Goal: Task Accomplishment & Management: Manage account settings

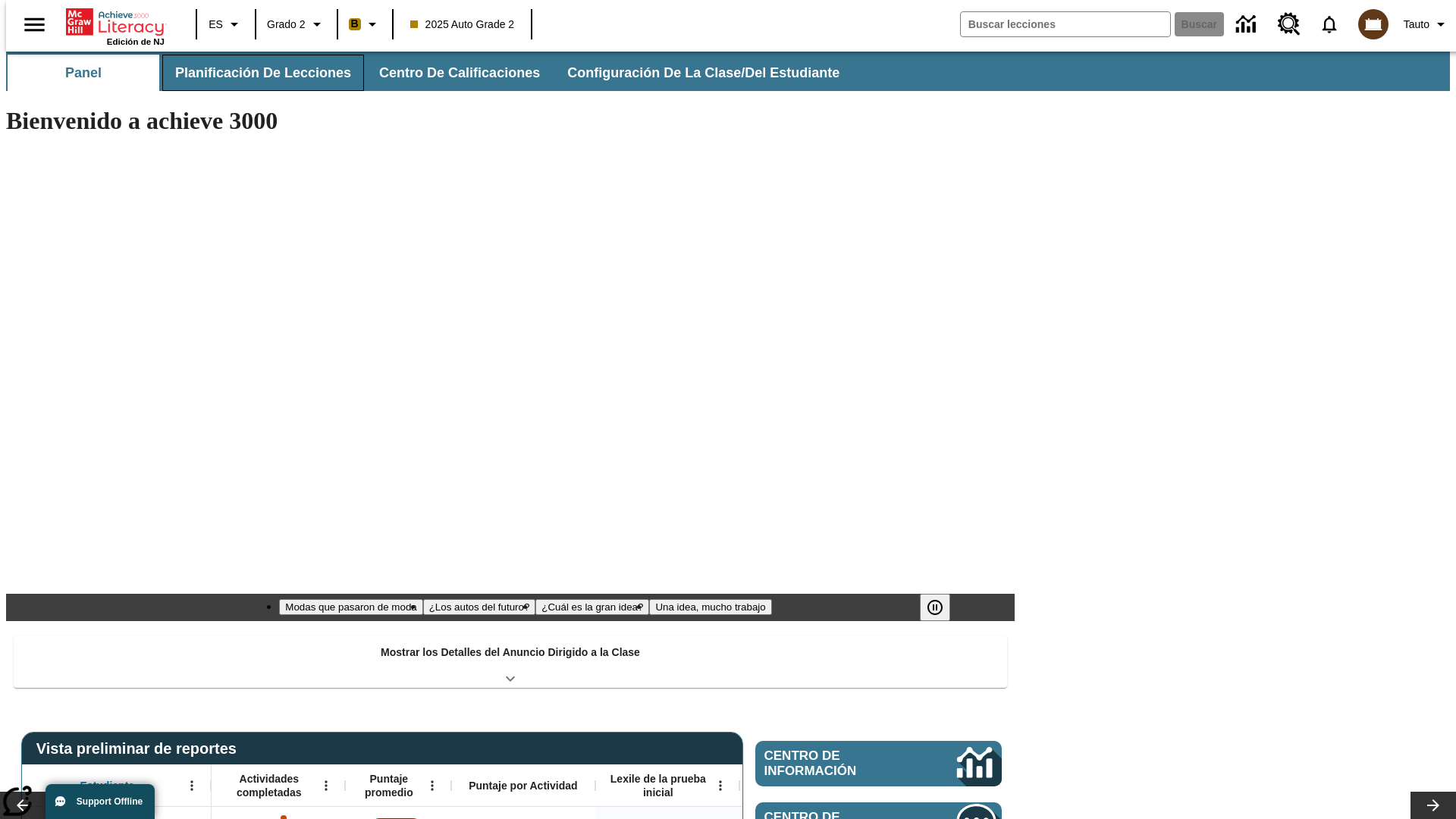
click at [254, 73] on span "Planificación de lecciones" at bounding box center [264, 73] width 176 height 17
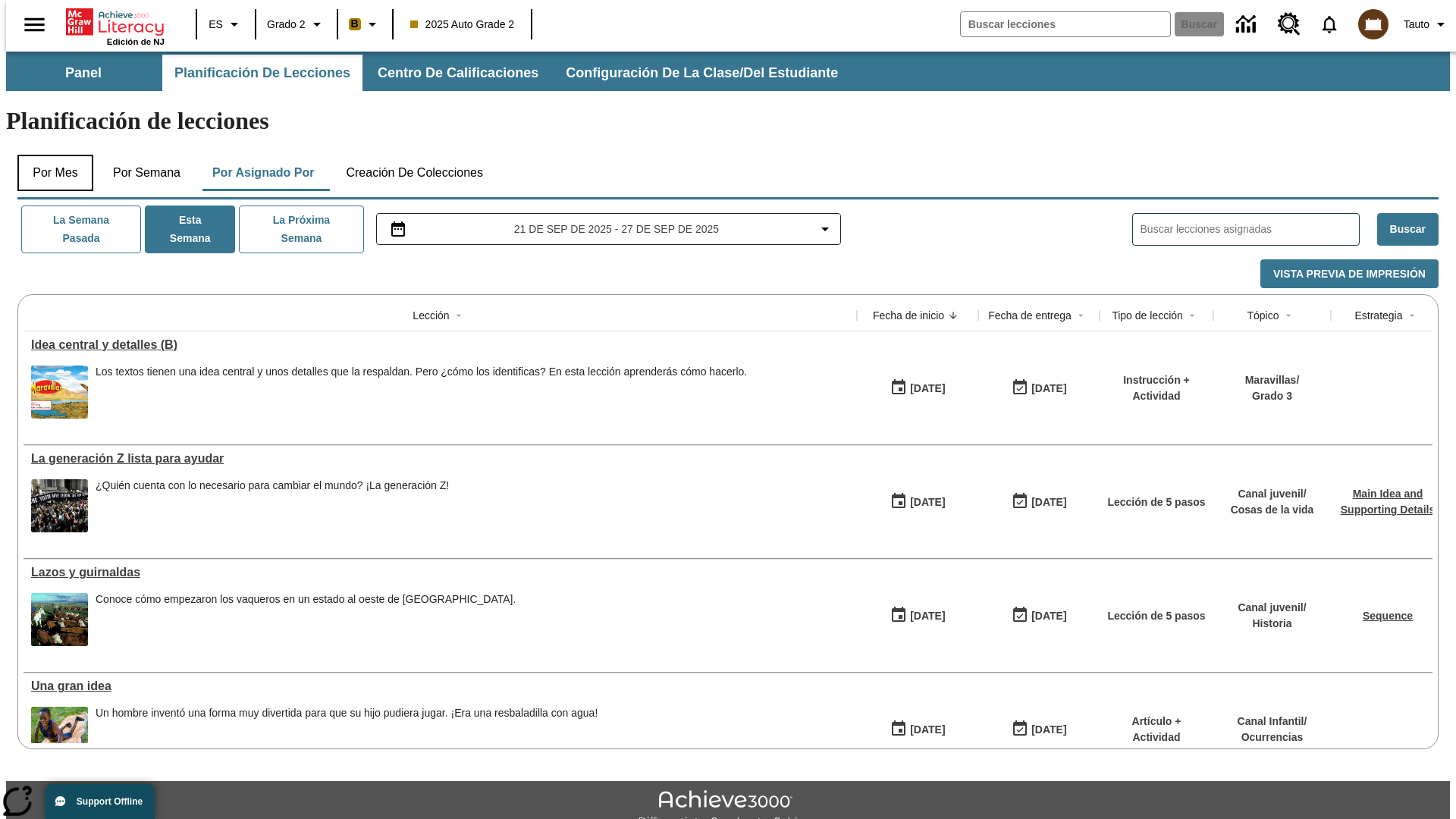
click at [49, 155] on button "Por mes" at bounding box center [55, 173] width 76 height 37
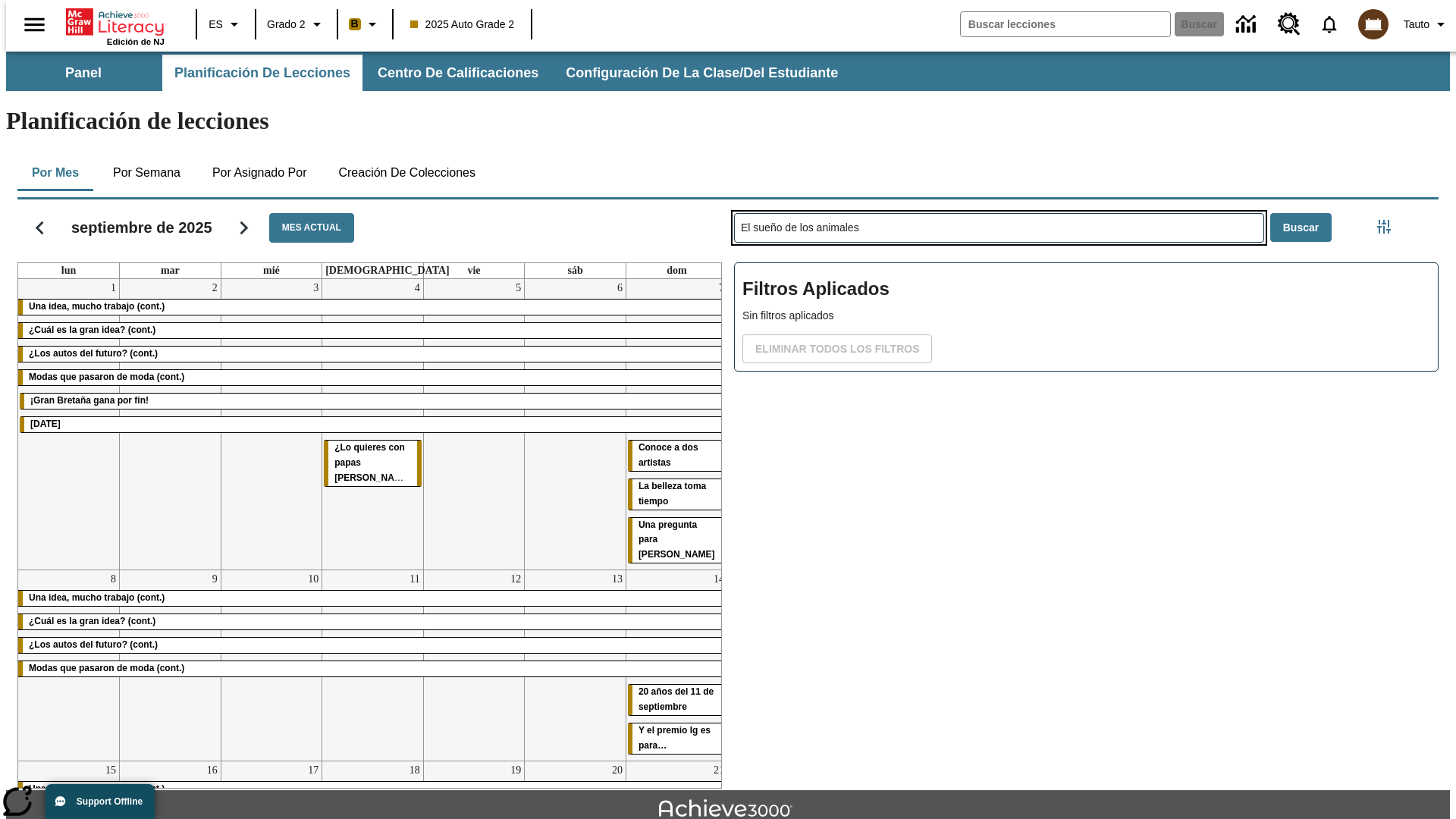
type input "El sueño de los animales"
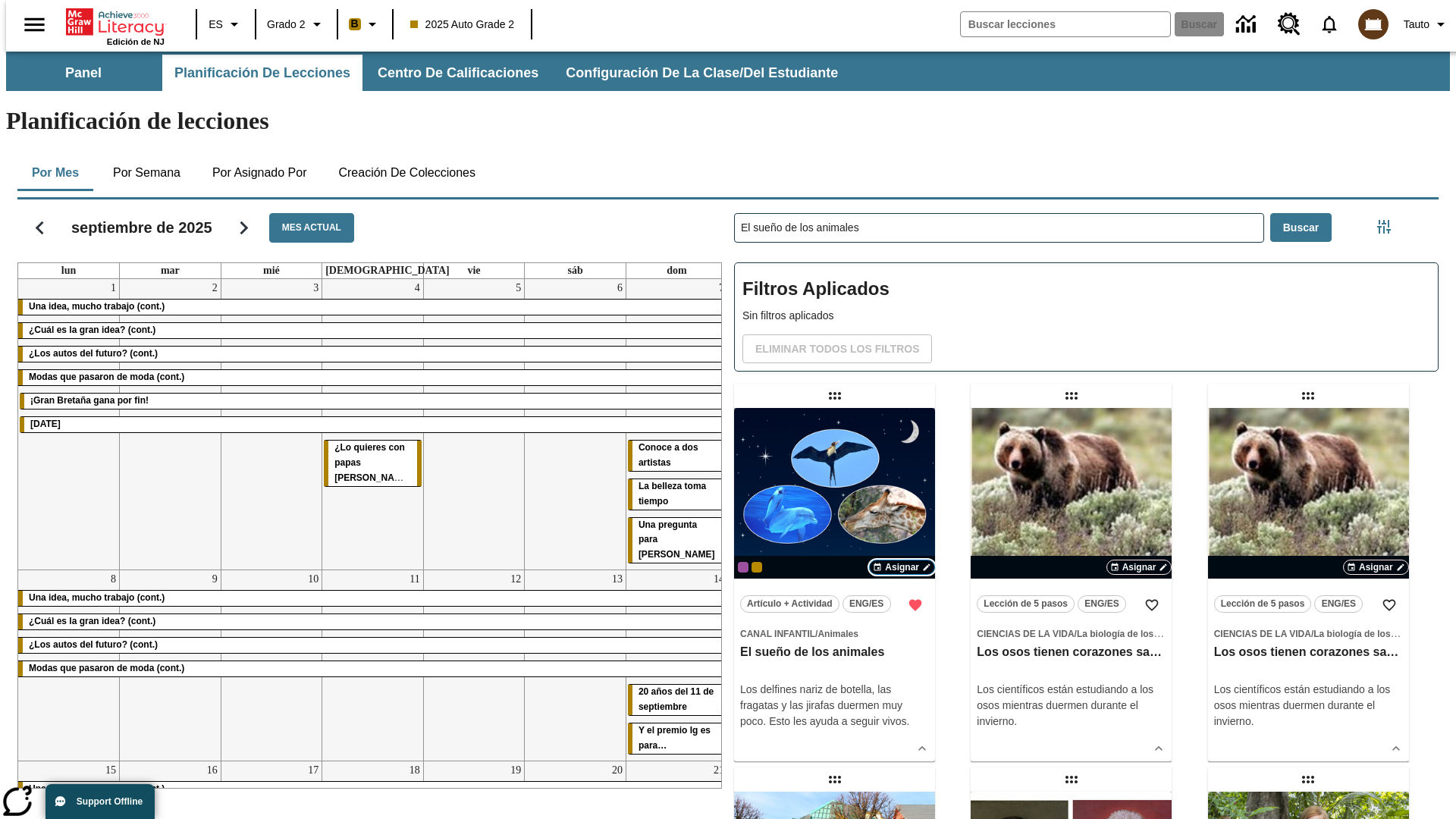
click at [901, 560] on span "Asignar" at bounding box center [901, 567] width 34 height 13
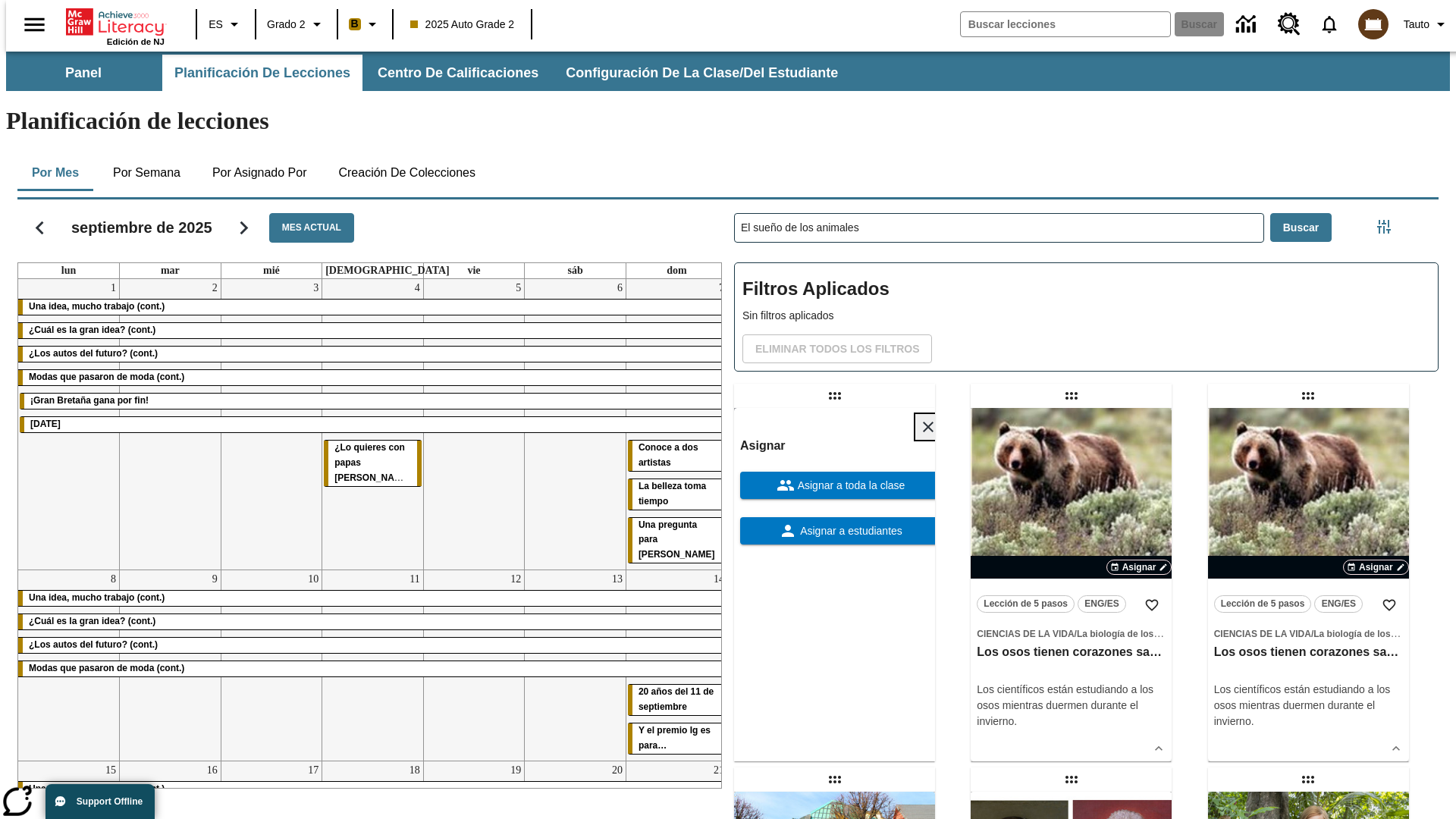
scroll to position [412, 0]
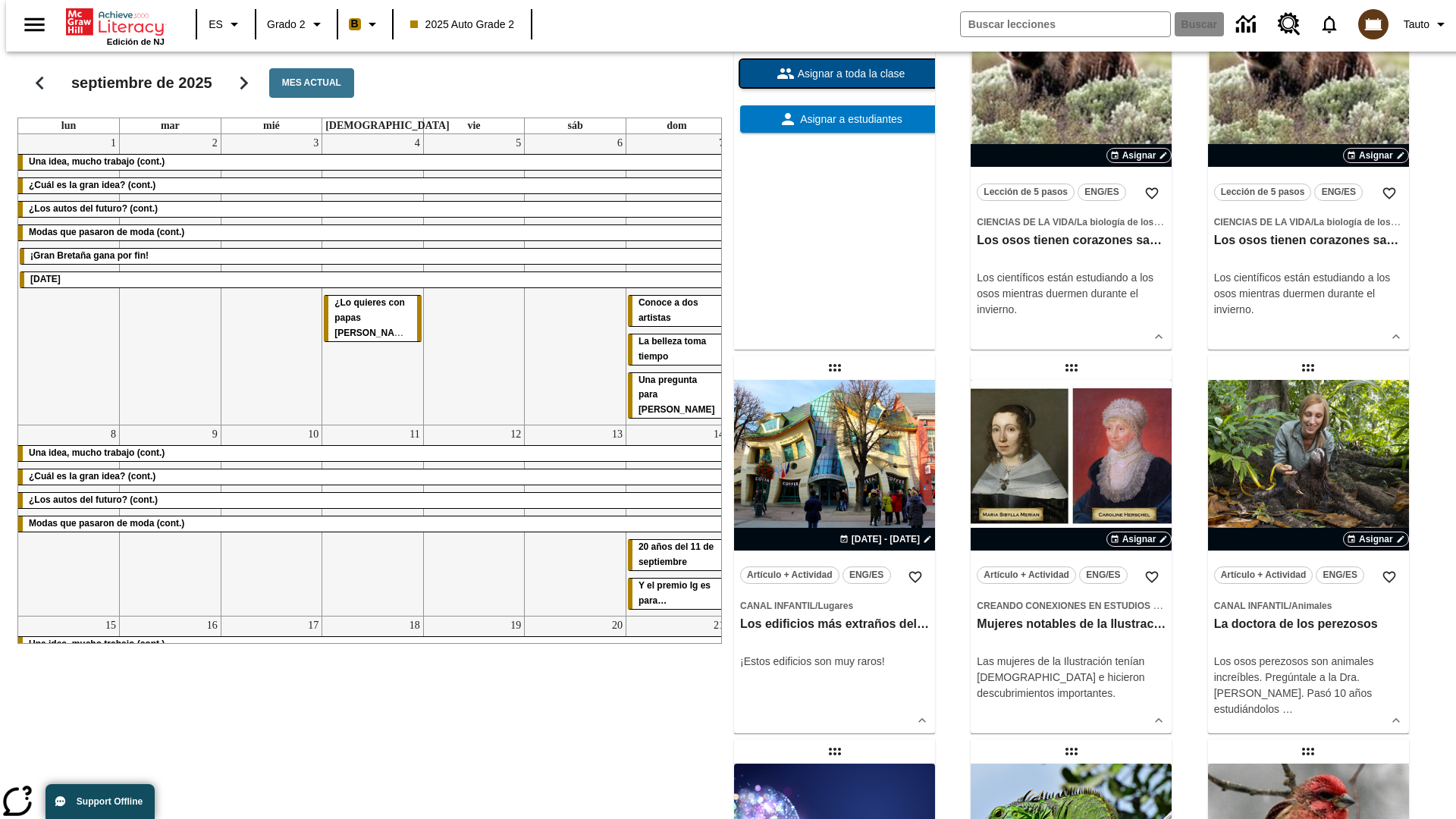
click at [834, 81] on span "Asignar a toda la clase" at bounding box center [850, 73] width 111 height 16
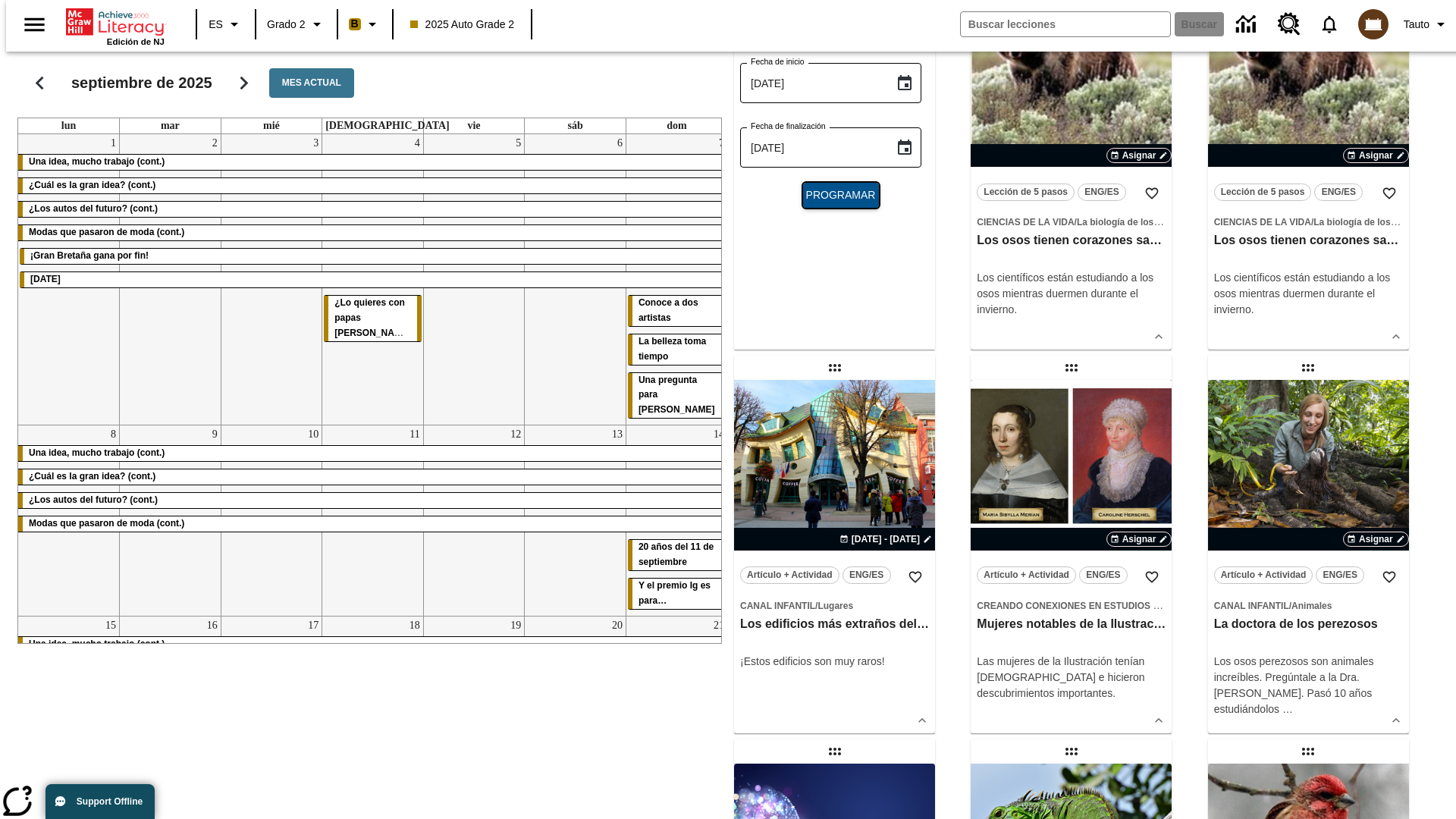
click at [834, 203] on span "Programar" at bounding box center [841, 195] width 70 height 16
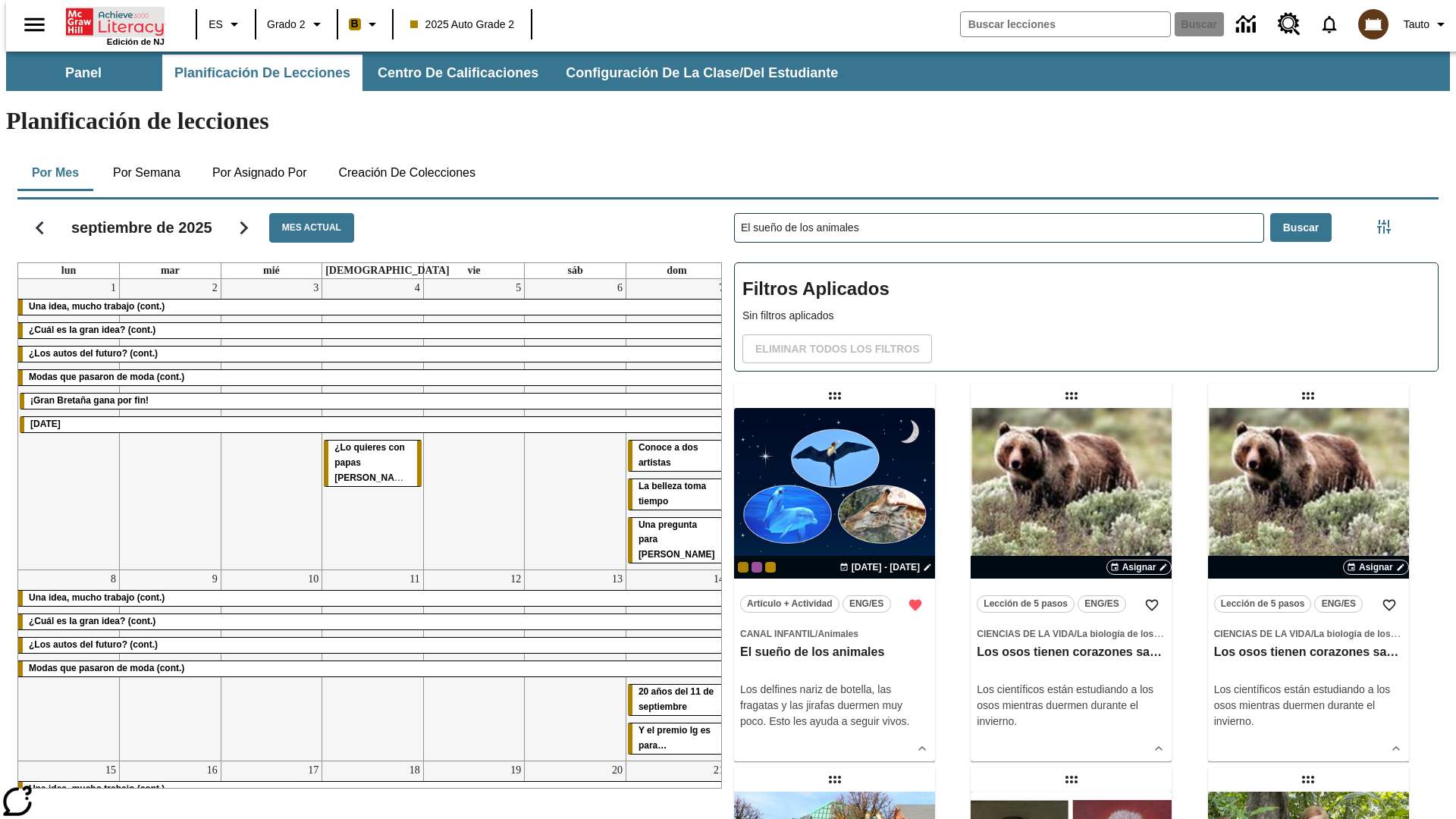
click at [109, 21] on icon "Portada" at bounding box center [116, 22] width 101 height 30
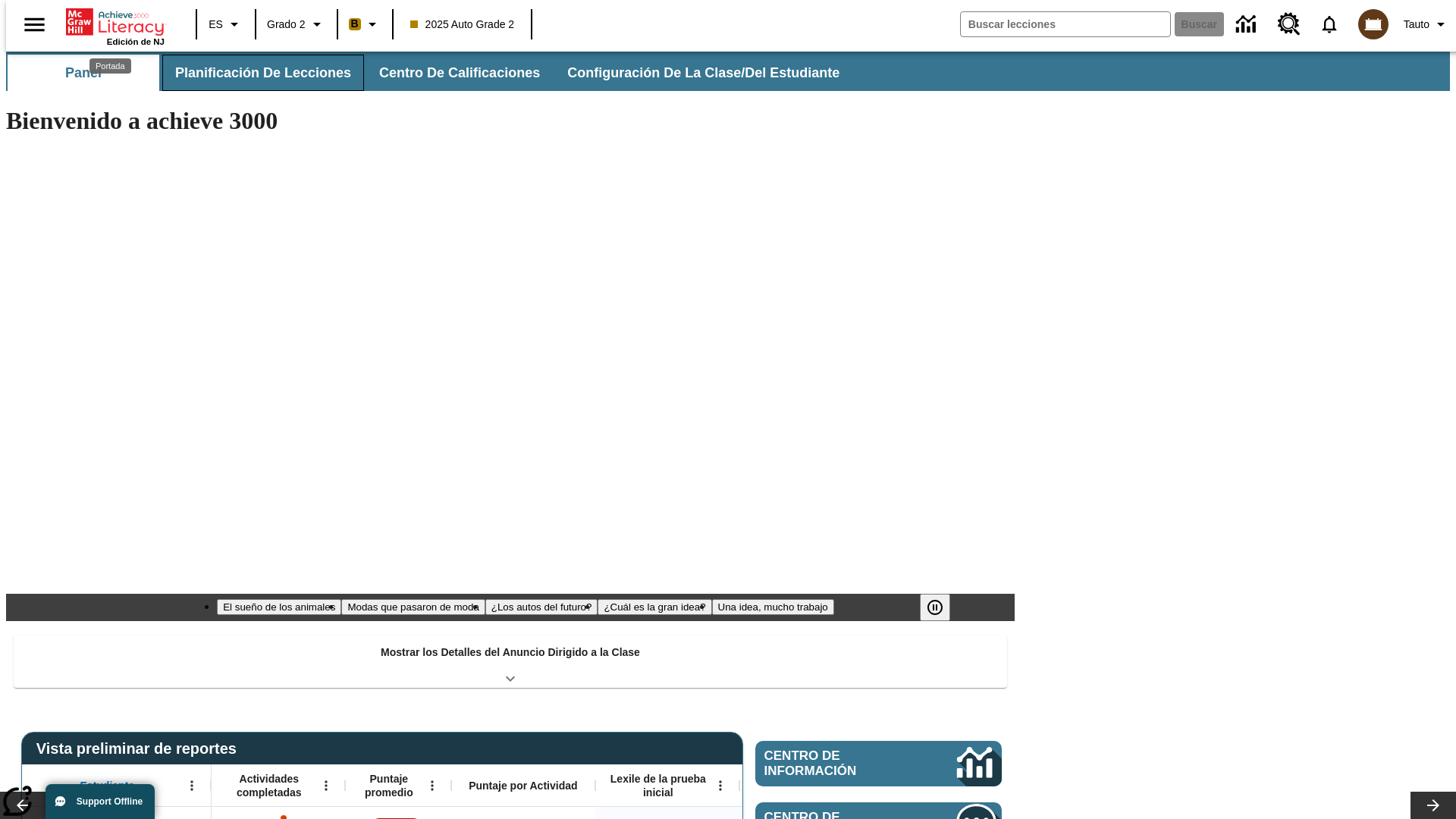
click at [254, 73] on span "Planificación de lecciones" at bounding box center [264, 73] width 176 height 17
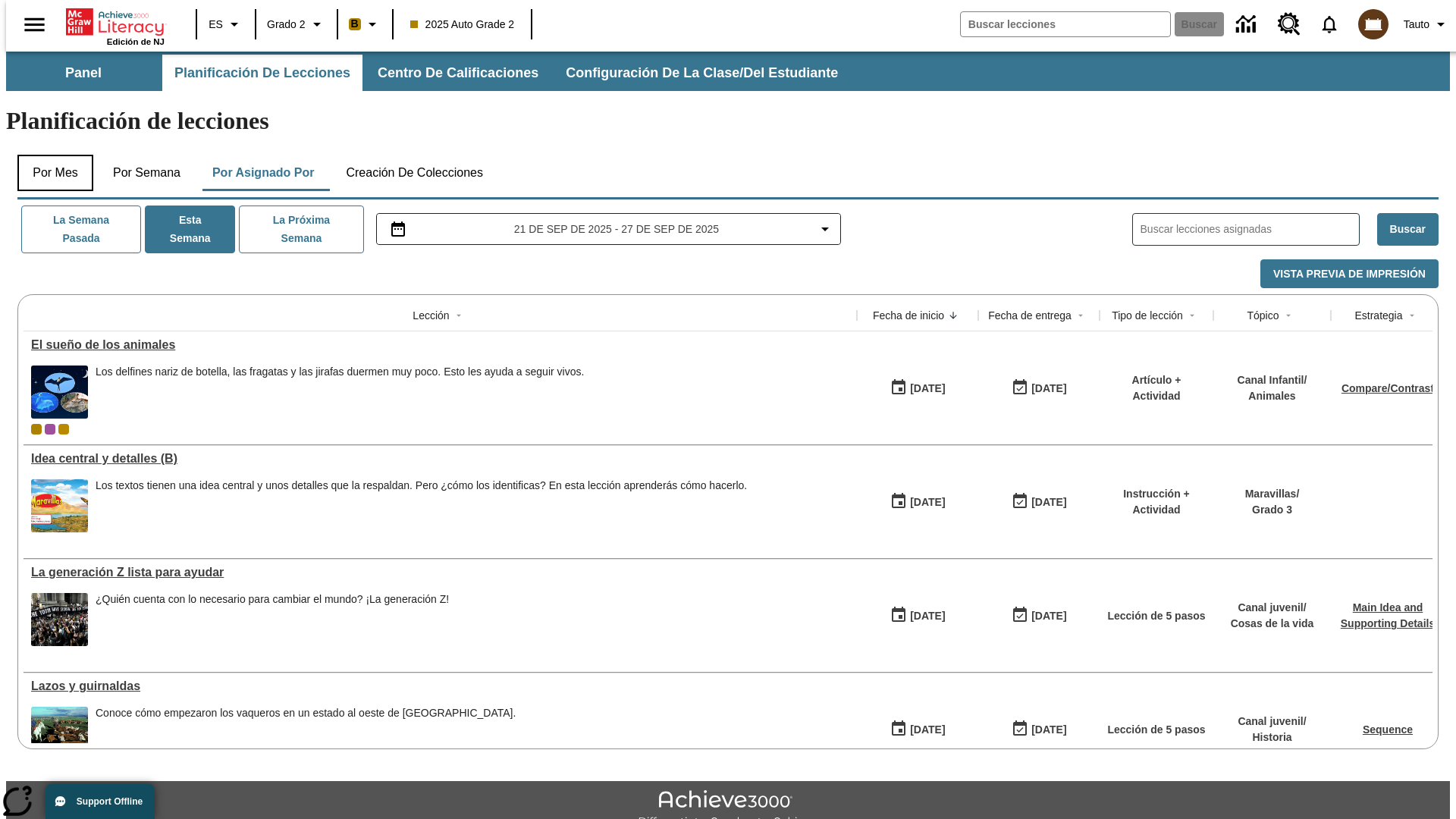
click at [49, 155] on button "Por mes" at bounding box center [55, 173] width 76 height 37
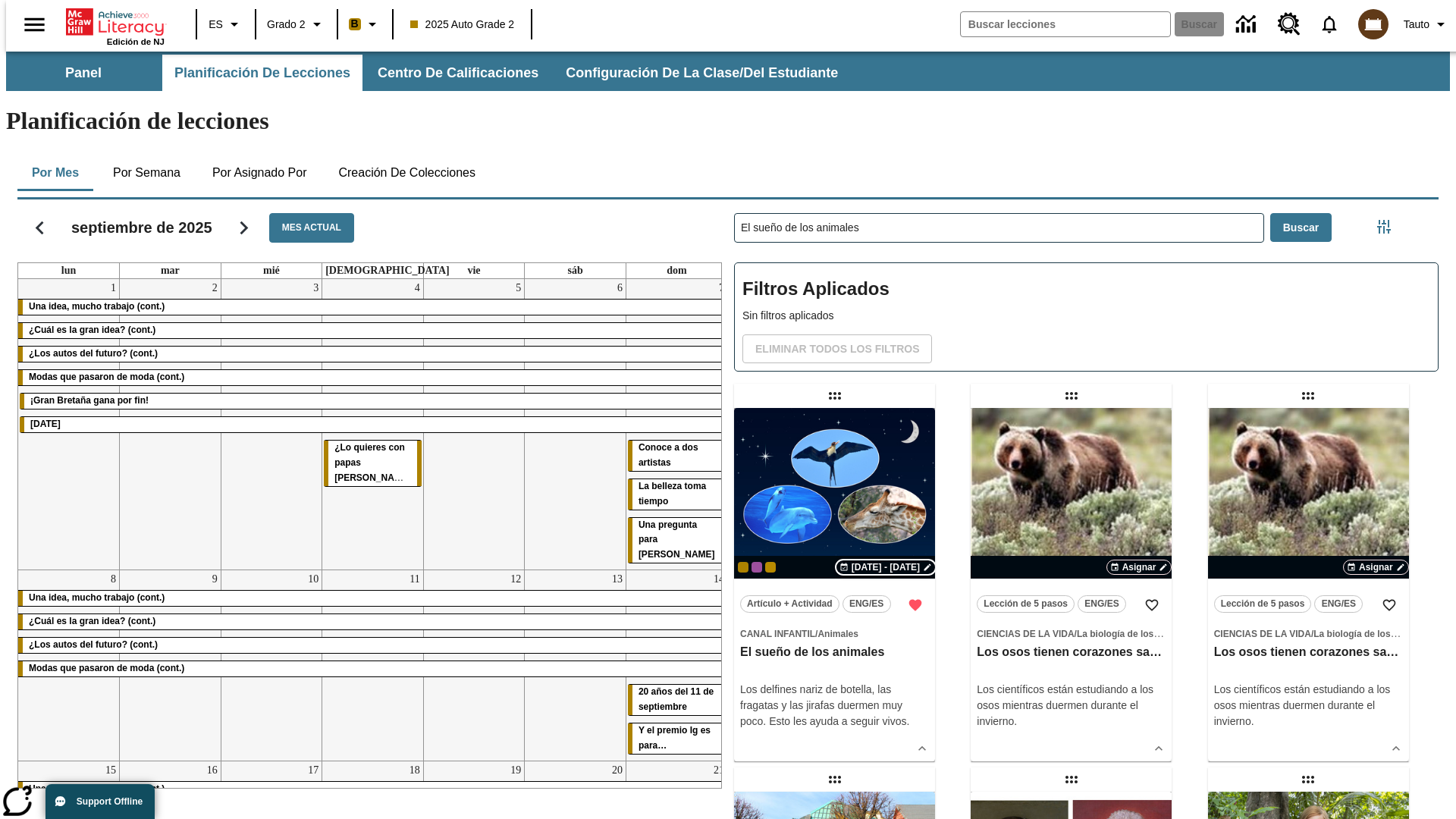
click at [883, 560] on span "[DATE] - [DATE]" at bounding box center [886, 567] width 68 height 13
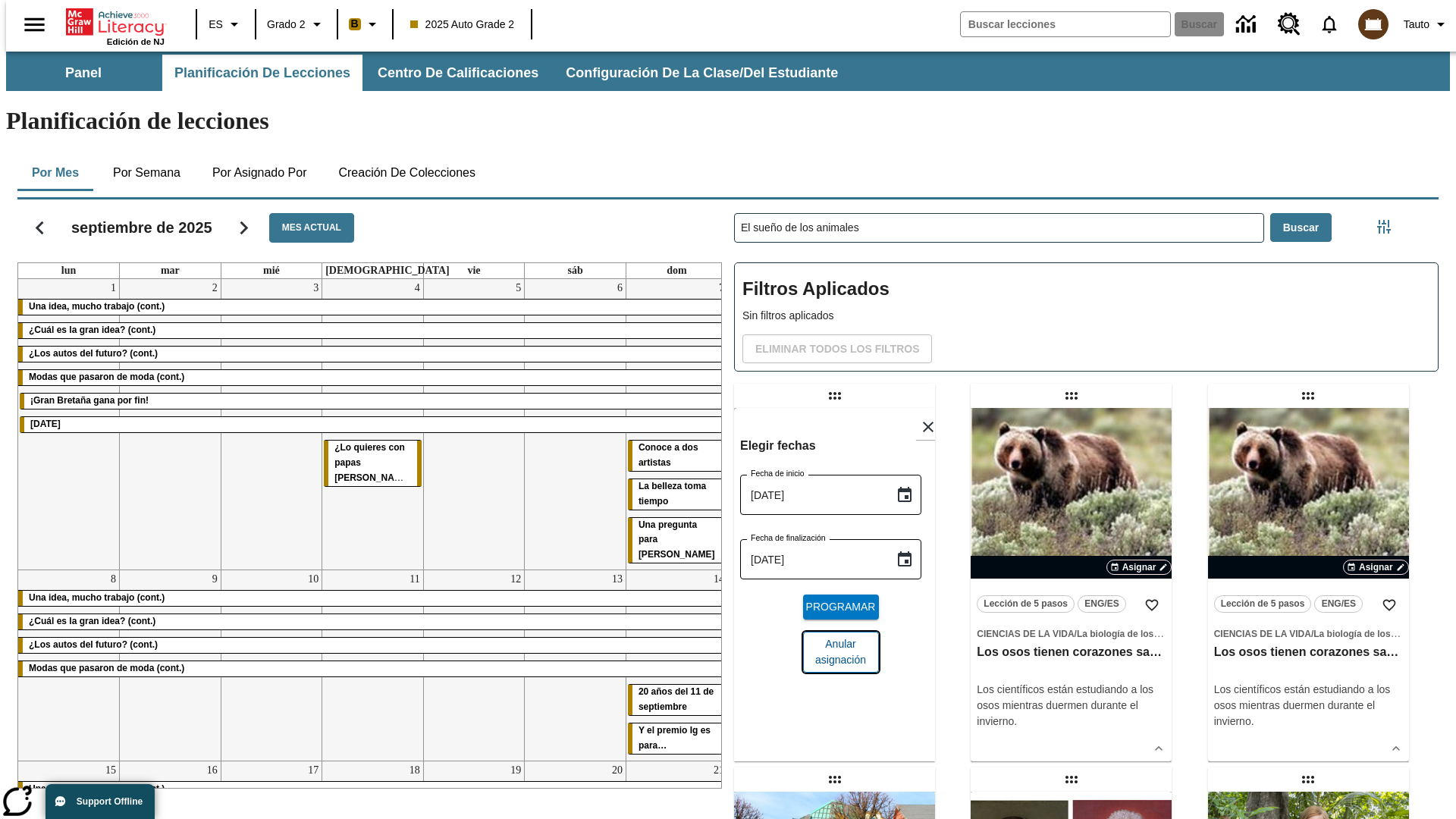
click at [834, 636] on span "Anular asignación" at bounding box center [841, 652] width 52 height 32
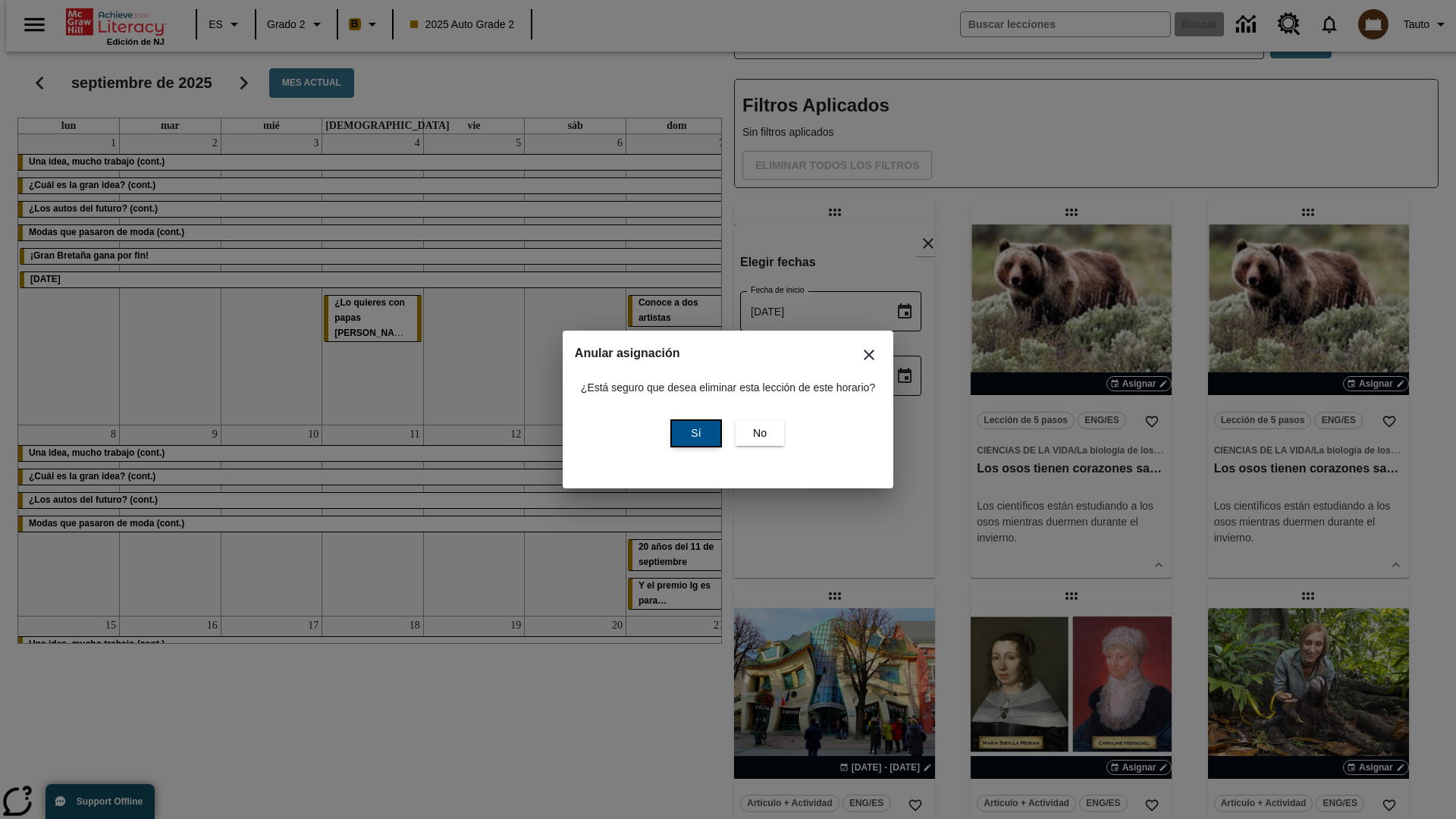
click at [693, 433] on span "Sí" at bounding box center [696, 433] width 10 height 16
